Goal: Use online tool/utility: Utilize a website feature to perform a specific function

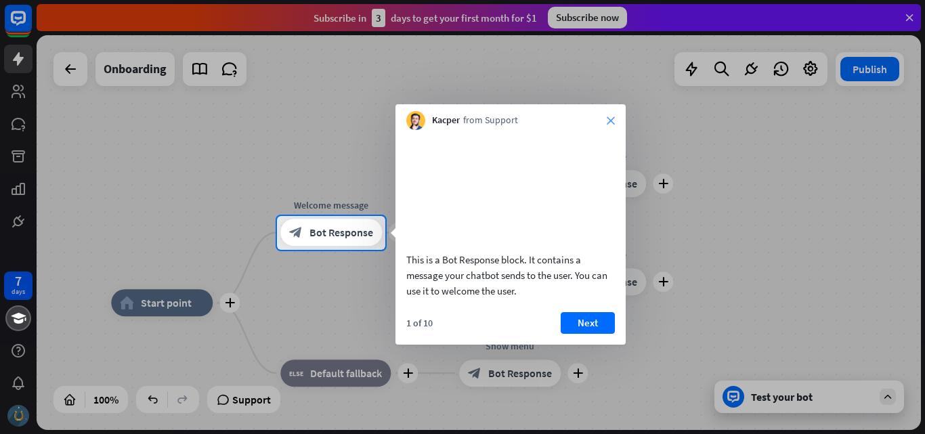
click at [608, 119] on icon "close" at bounding box center [611, 121] width 8 height 8
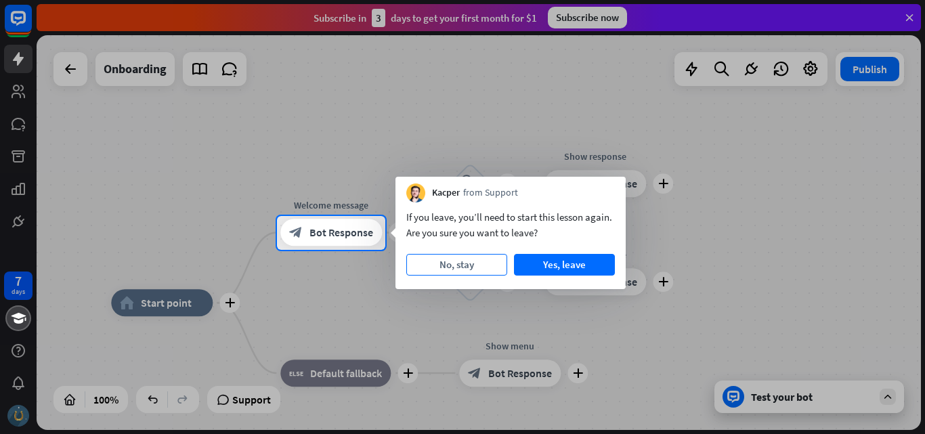
click at [503, 270] on button "No, stay" at bounding box center [456, 265] width 101 height 22
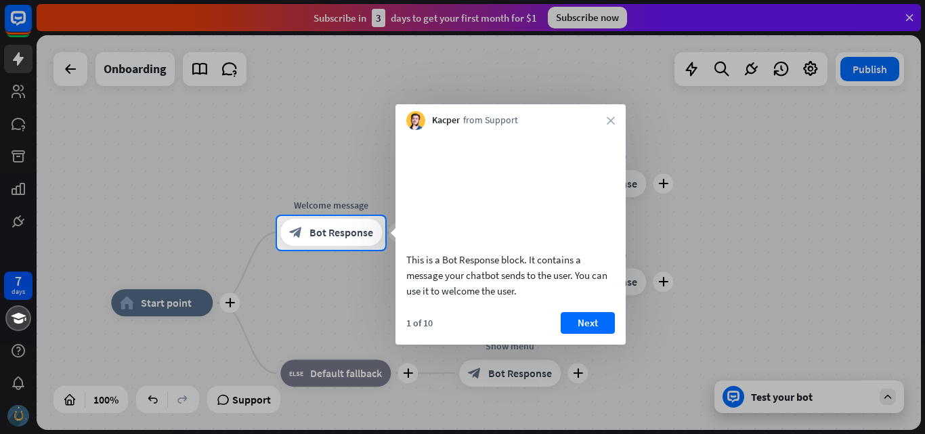
click at [611, 116] on div "Kacper from Support close" at bounding box center [511, 117] width 230 height 26
click at [613, 119] on icon "close" at bounding box center [611, 121] width 8 height 8
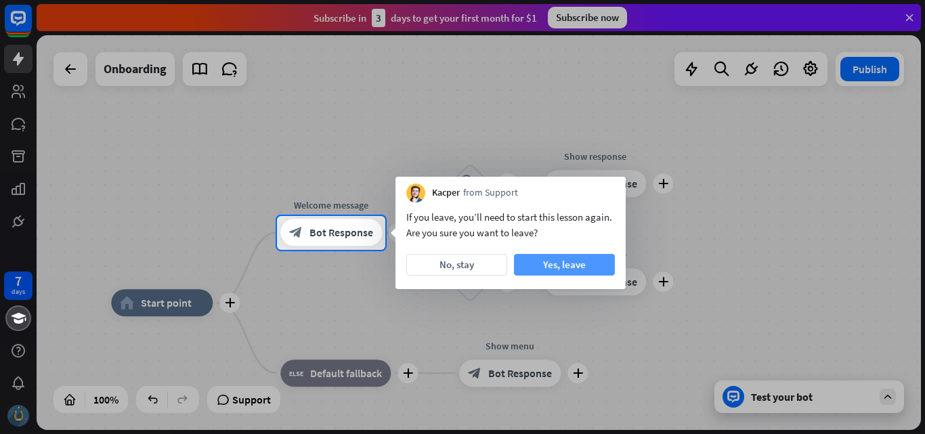
click at [545, 268] on button "Yes, leave" at bounding box center [564, 265] width 101 height 22
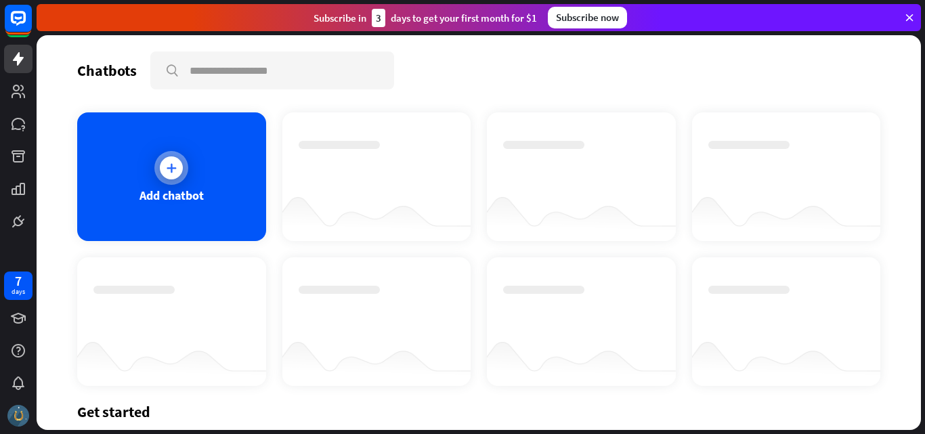
click at [171, 157] on div at bounding box center [171, 167] width 23 height 23
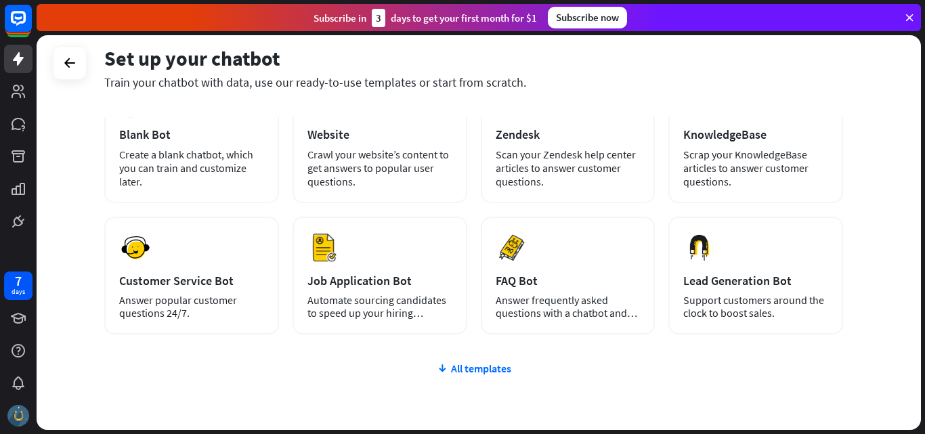
scroll to position [68, 0]
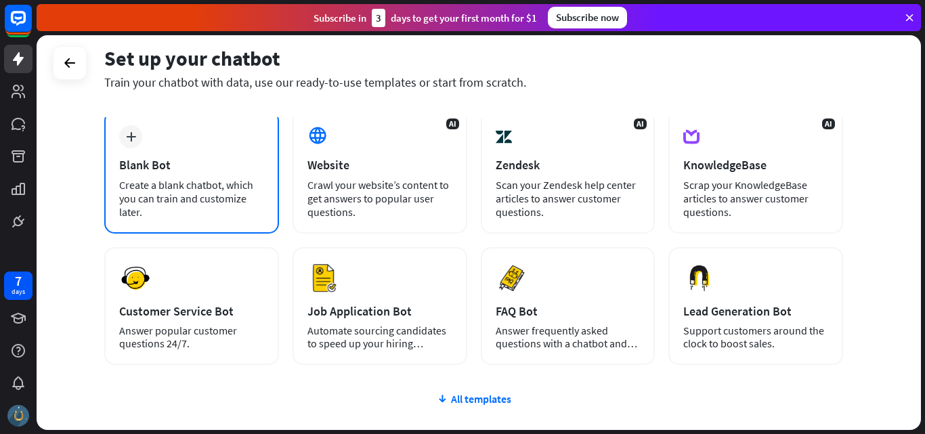
click at [193, 134] on div "plus Blank Bot Create a blank chatbot, which you can train and customize later." at bounding box center [191, 171] width 175 height 123
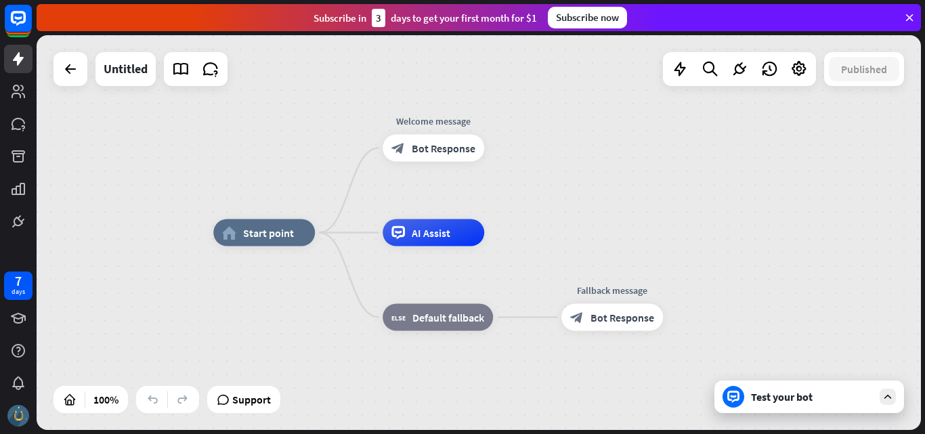
click at [274, 232] on span "Start point" at bounding box center [268, 233] width 51 height 14
click at [424, 156] on div "block_bot_response Bot Response" at bounding box center [434, 148] width 102 height 27
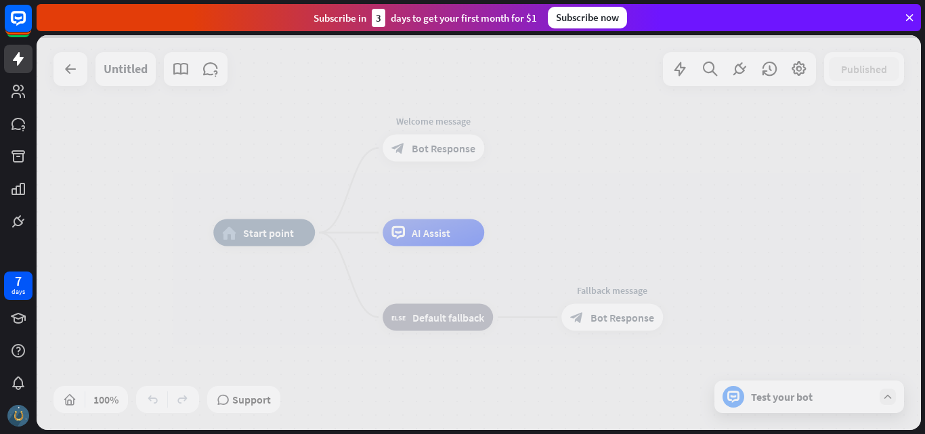
click at [752, 402] on div at bounding box center [479, 232] width 885 height 395
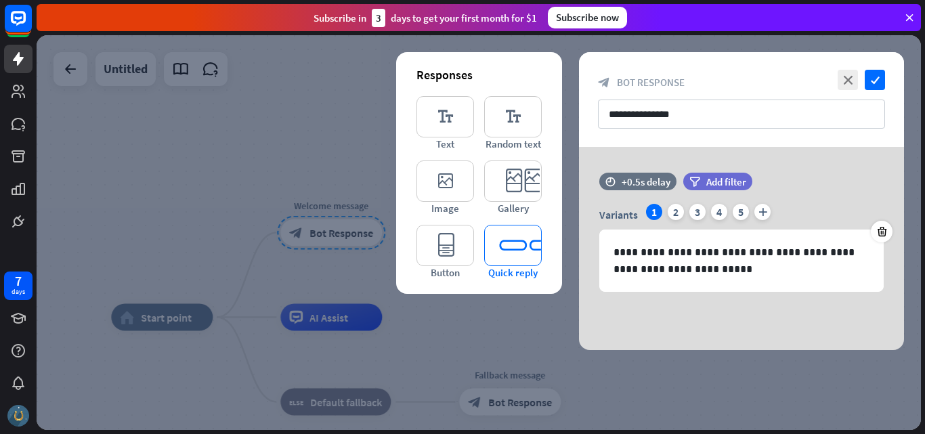
click at [500, 238] on icon "editor_quick_replies" at bounding box center [513, 245] width 58 height 41
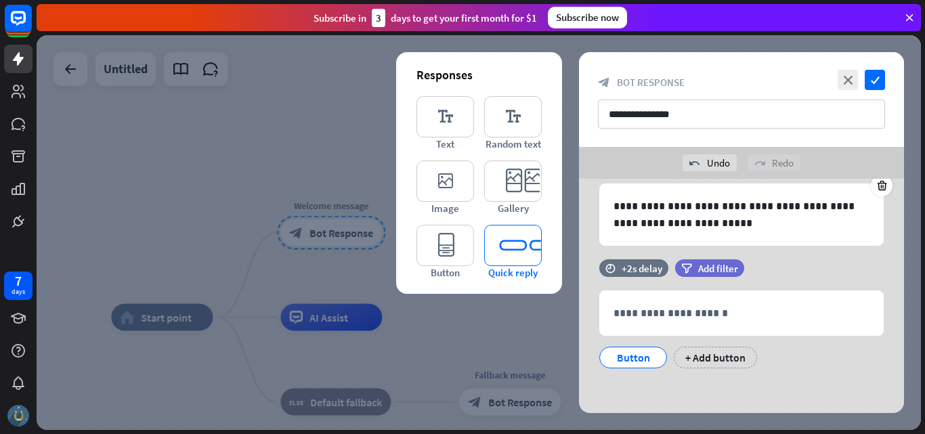
scroll to position [81, 0]
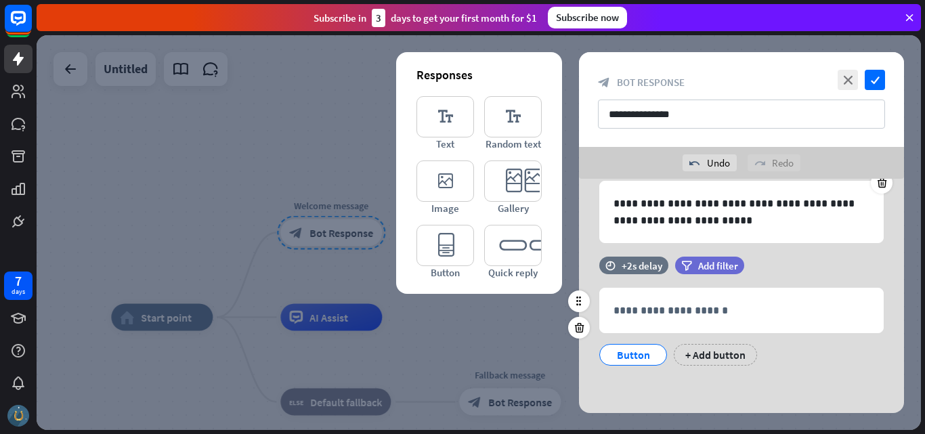
click at [620, 360] on div "Button" at bounding box center [633, 355] width 45 height 20
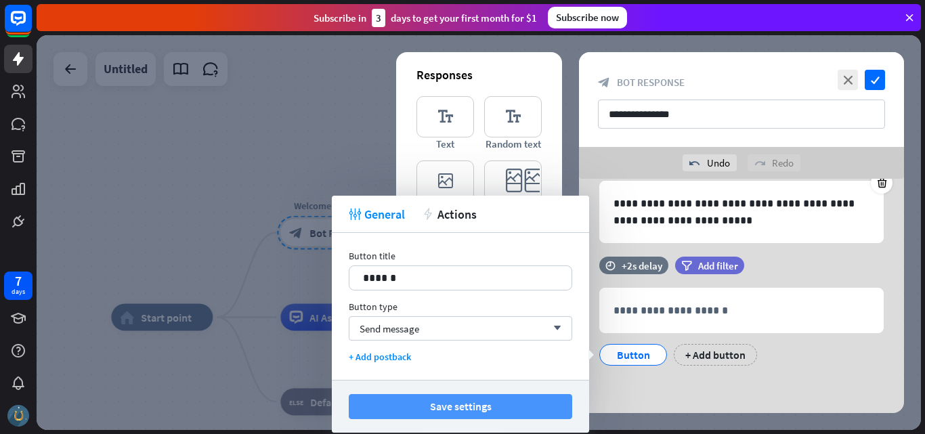
click at [482, 415] on button "Save settings" at bounding box center [461, 406] width 224 height 25
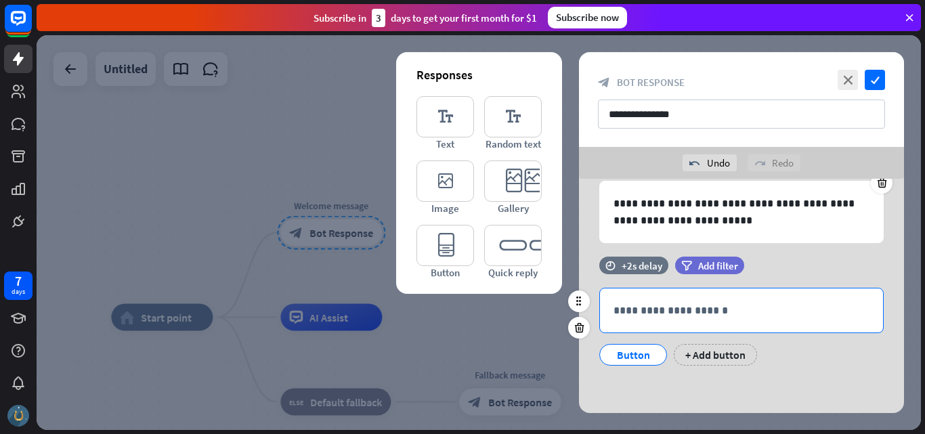
click at [657, 317] on p "**********" at bounding box center [742, 310] width 256 height 17
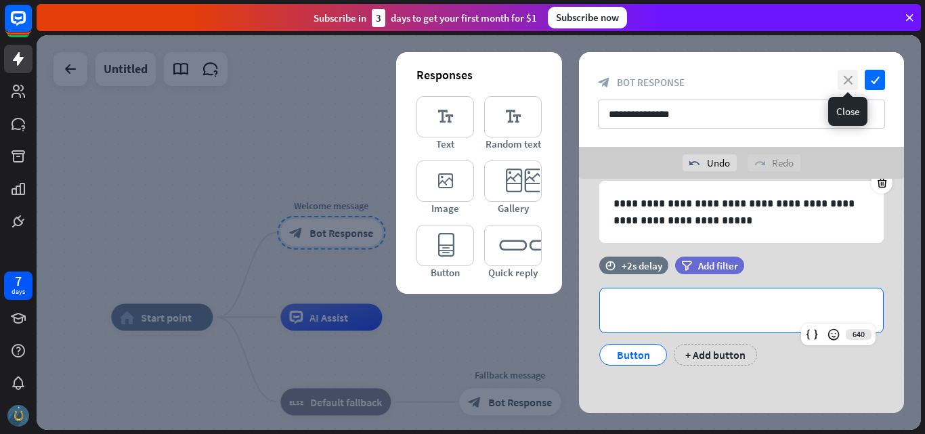
click at [850, 81] on icon "close" at bounding box center [848, 80] width 20 height 20
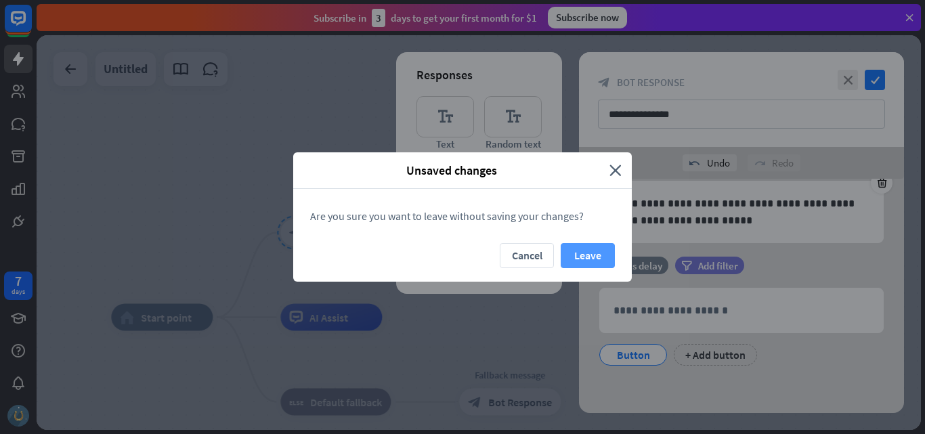
click at [589, 257] on button "Leave" at bounding box center [588, 255] width 54 height 25
